Goal: Navigation & Orientation: Understand site structure

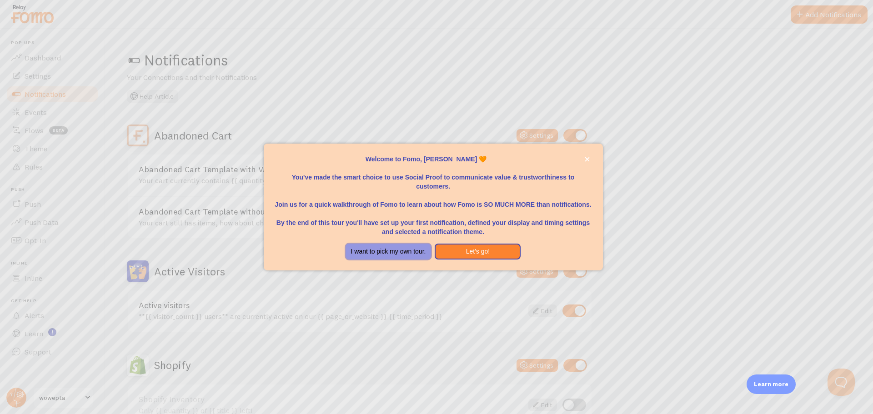
click at [369, 259] on button "I want to pick my own tour." at bounding box center [389, 252] width 86 height 16
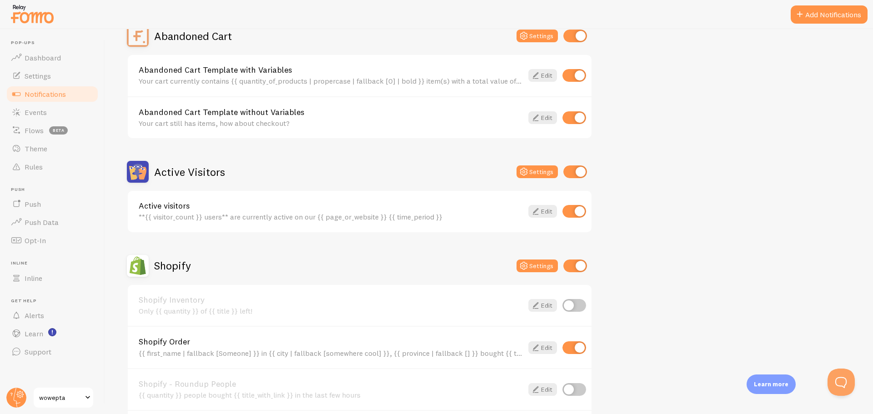
scroll to position [207, 0]
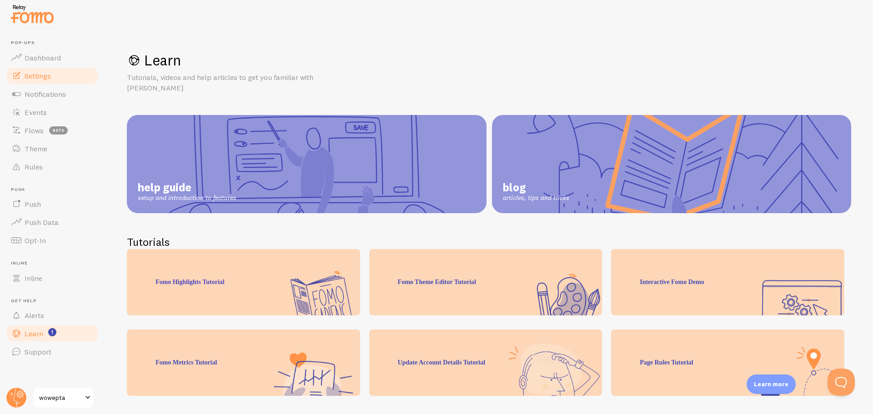
click at [69, 82] on link "Settings" at bounding box center [52, 76] width 94 height 18
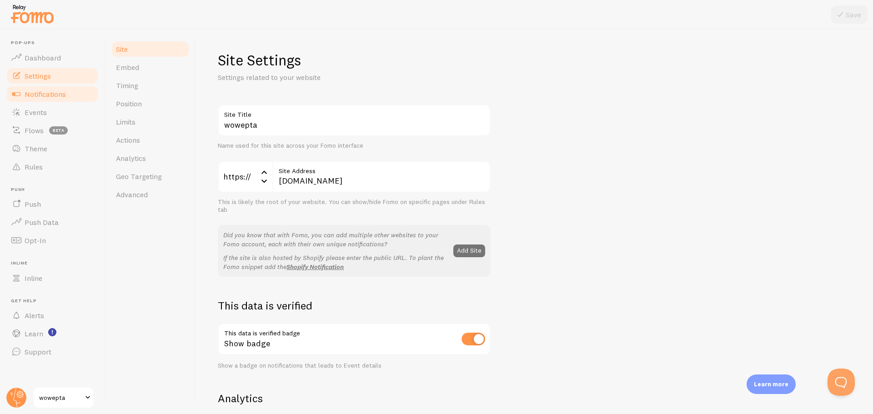
click at [64, 98] on span "Notifications" at bounding box center [45, 94] width 41 height 9
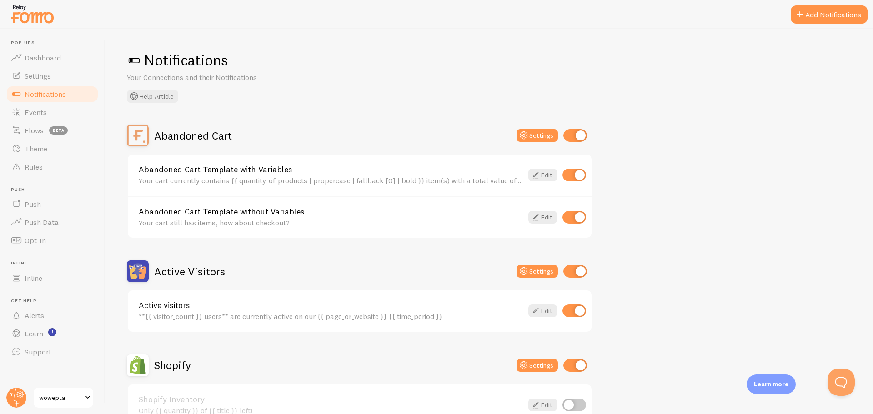
scroll to position [318, 0]
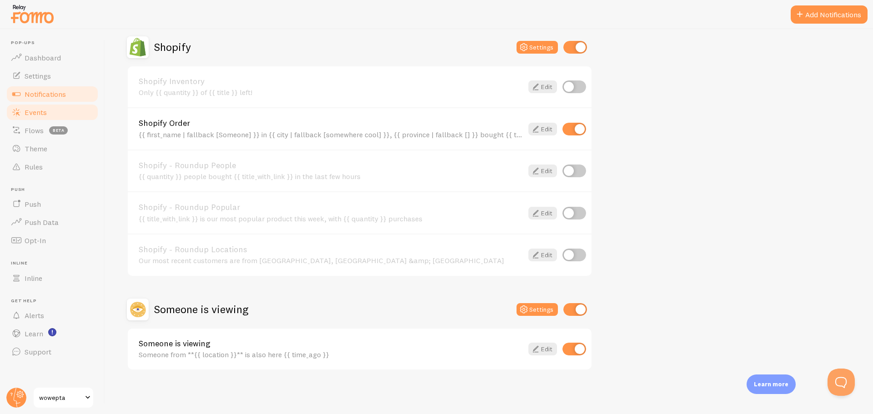
click at [33, 113] on span "Events" at bounding box center [36, 112] width 22 height 9
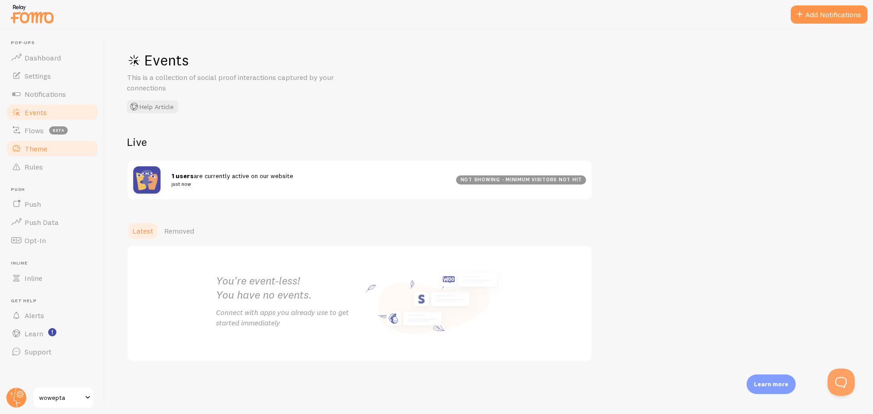
click at [65, 150] on link "Theme" at bounding box center [52, 149] width 94 height 18
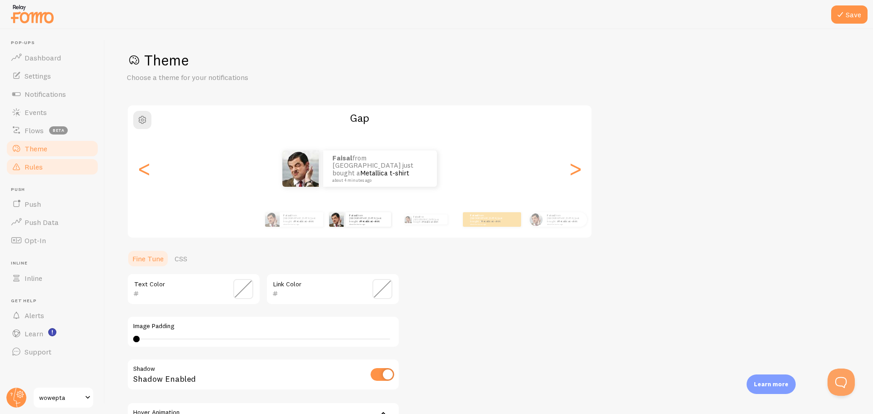
click at [66, 167] on link "Rules" at bounding box center [52, 167] width 94 height 18
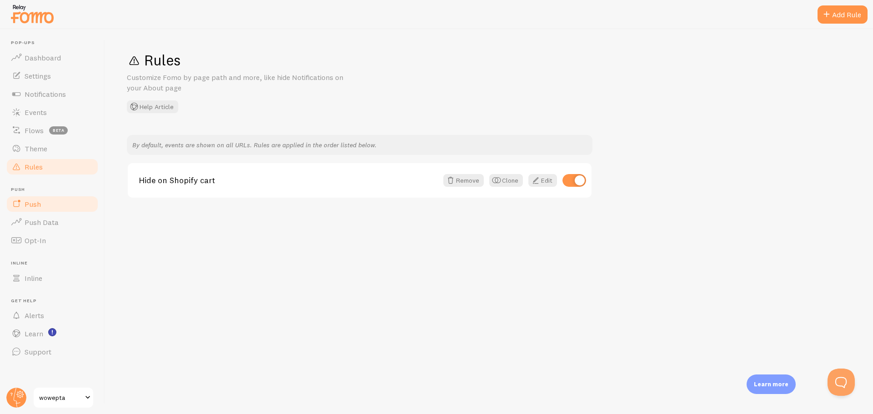
click at [62, 208] on link "Push" at bounding box center [52, 204] width 94 height 18
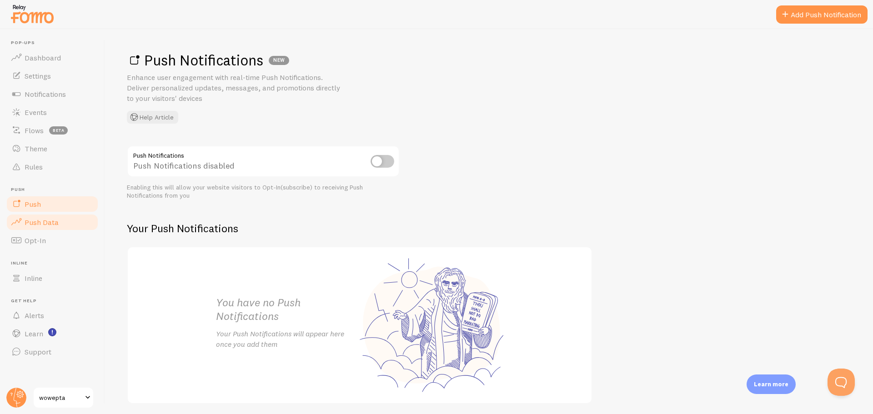
click at [61, 226] on link "Push Data" at bounding box center [52, 222] width 94 height 18
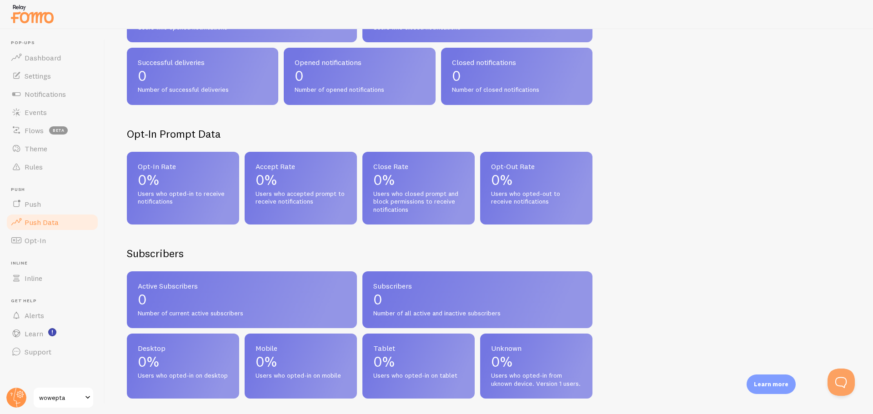
scroll to position [362, 0]
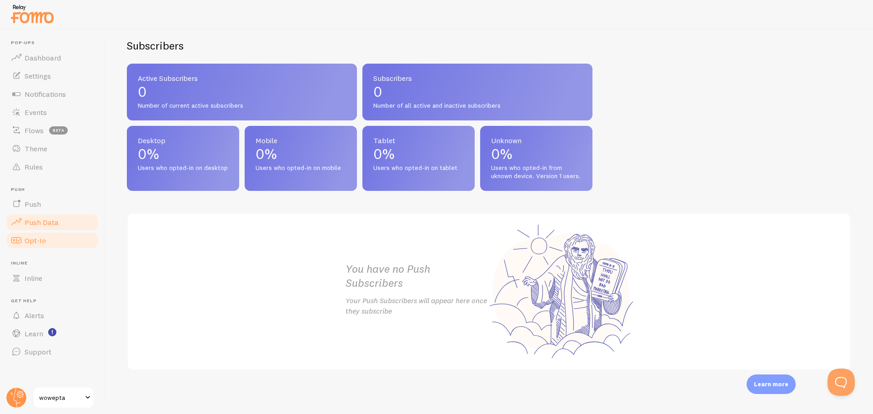
click at [45, 237] on link "Opt-In" at bounding box center [52, 240] width 94 height 18
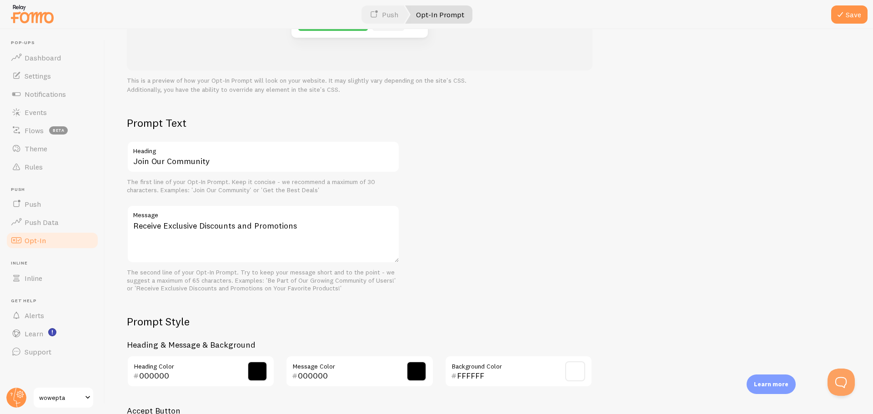
scroll to position [330, 0]
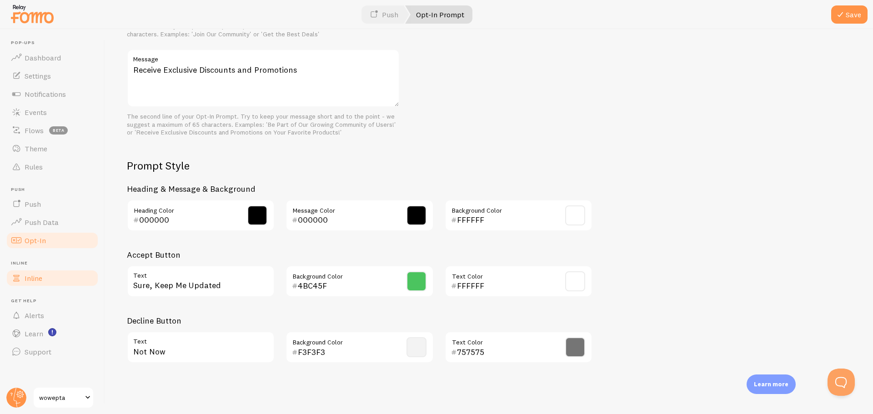
click at [58, 279] on link "Inline" at bounding box center [52, 278] width 94 height 18
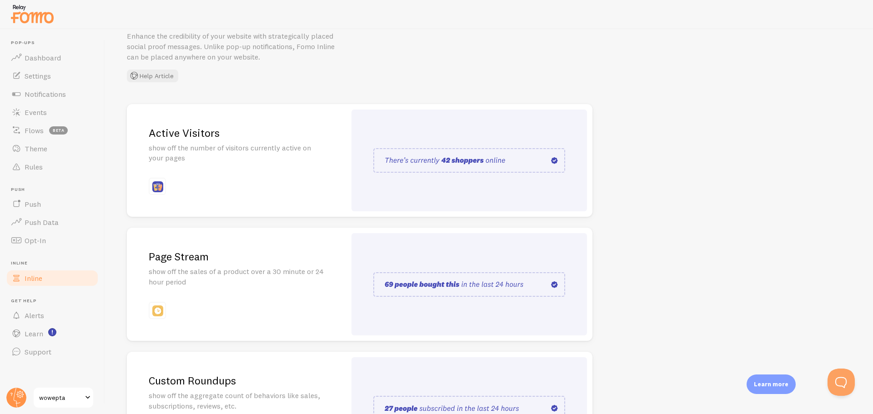
scroll to position [136, 0]
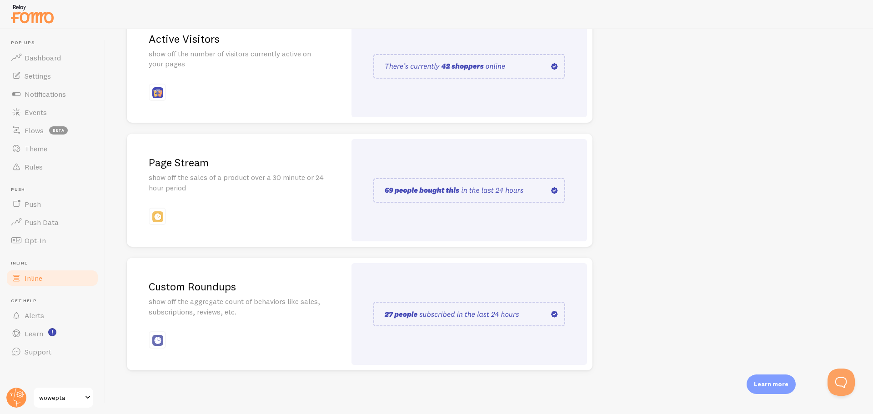
click at [91, 397] on span at bounding box center [87, 397] width 11 height 11
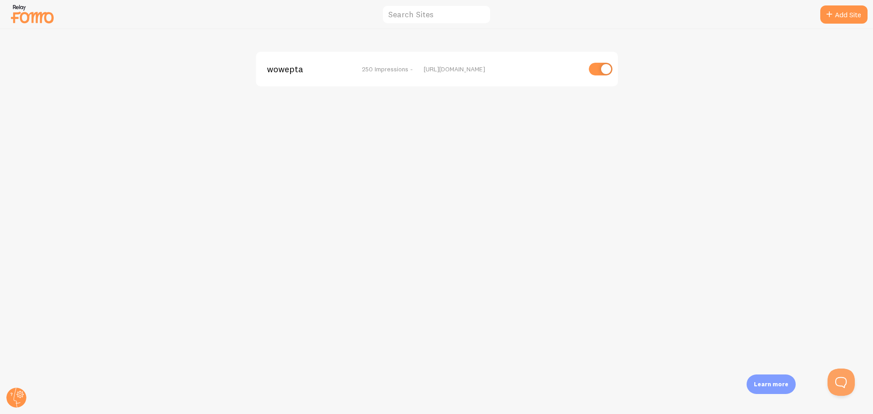
click at [30, 20] on img at bounding box center [32, 13] width 45 height 23
